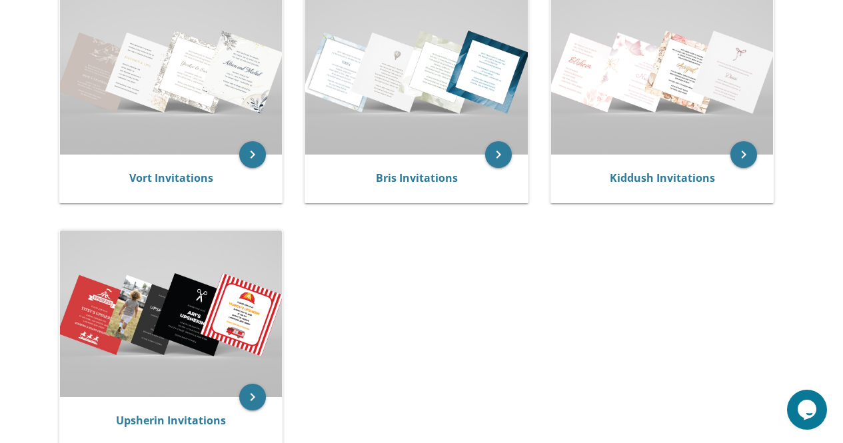
scroll to position [311, 0]
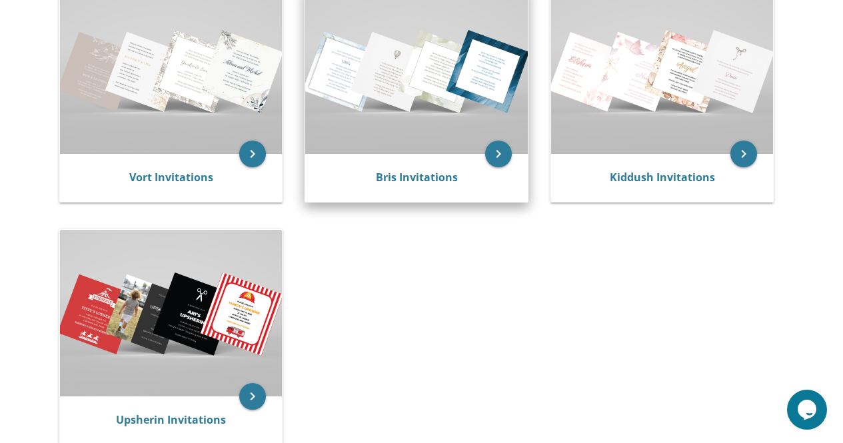
click at [508, 167] on div "Bris Invitations" at bounding box center [416, 178] width 222 height 48
click at [503, 153] on icon "keyboard_arrow_right" at bounding box center [498, 154] width 27 height 27
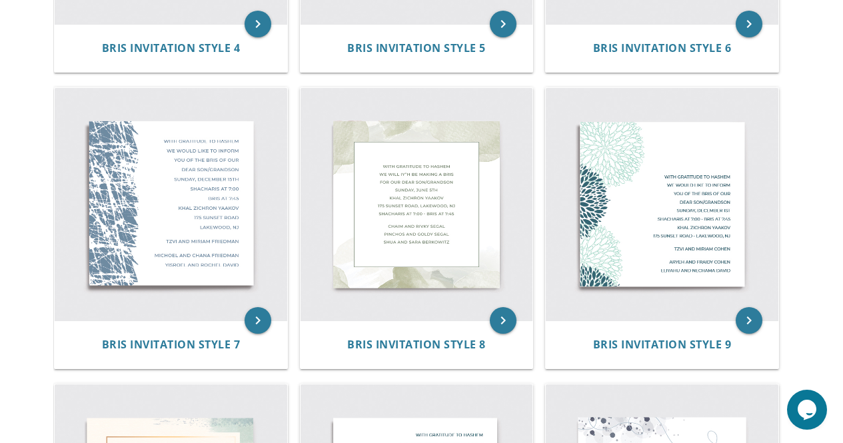
scroll to position [835, 0]
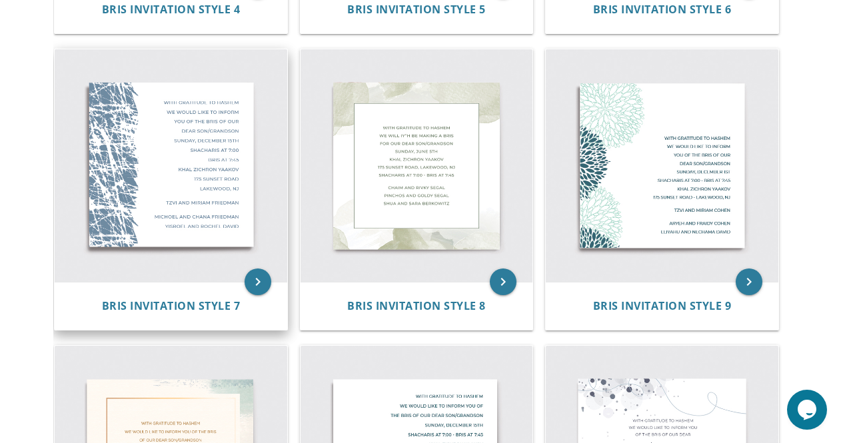
click at [170, 169] on img at bounding box center [171, 165] width 232 height 232
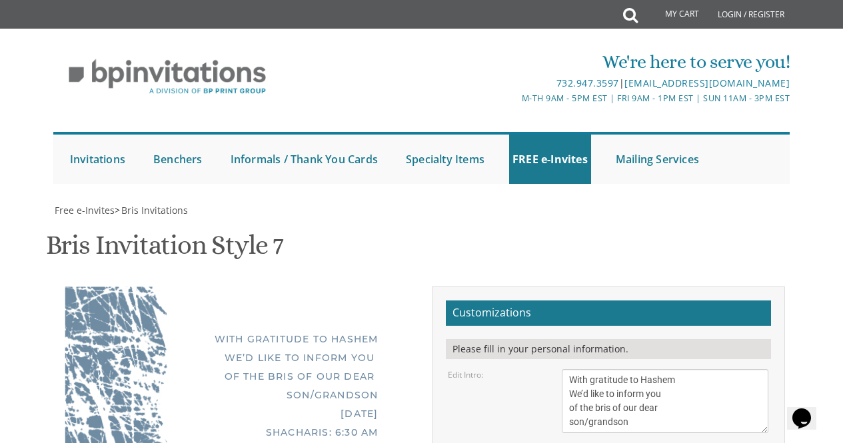
scroll to position [236, 0]
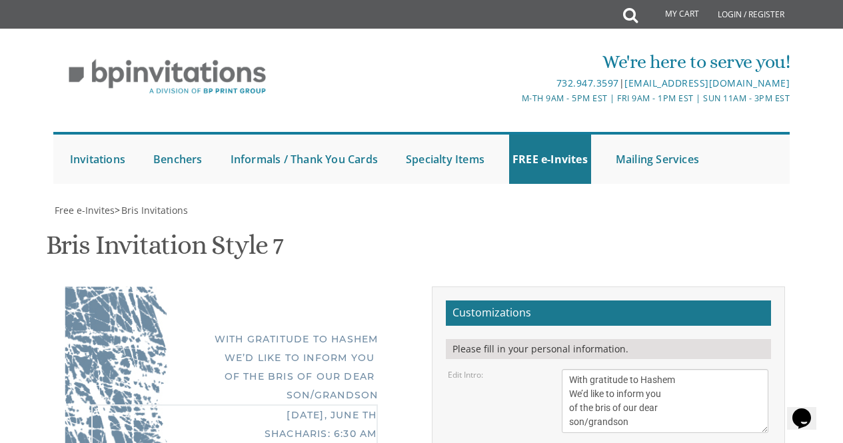
type textarea "[DATE] Shacharis: 7:30 am Bris: 8:30 AM Yeshivas Ner [PERSON_NAME] [STREET_ADDR…"
type textarea "T"
type textarea "Aharon & [PERSON_NAME]"
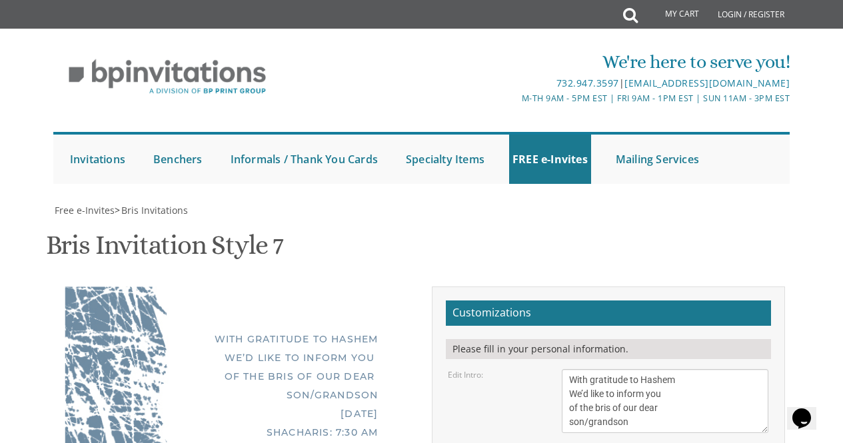
type textarea "[PERSON_NAME] and [PERSON_NAME] [PERSON_NAME] and [PERSON_NAME]"
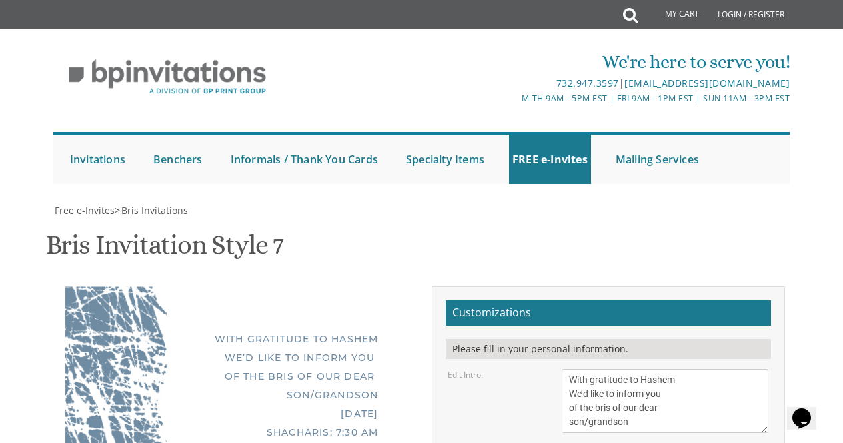
type input "[EMAIL_ADDRESS][DOMAIN_NAME]"
